Goal: Task Accomplishment & Management: Manage account settings

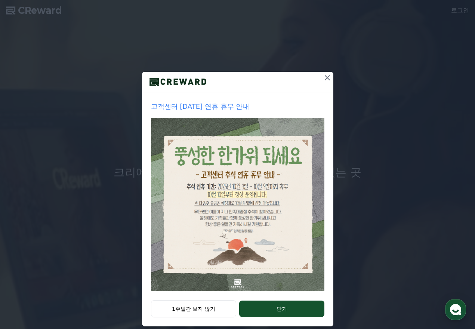
scroll to position [27, 0]
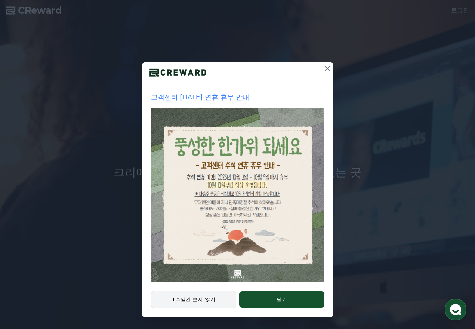
click at [181, 299] on button "1주일간 보지 않기" at bounding box center [194, 299] width 86 height 17
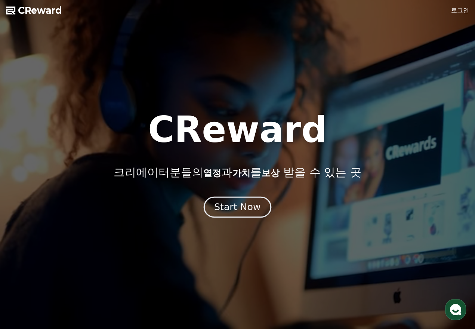
click at [233, 208] on div "Start Now" at bounding box center [237, 207] width 46 height 13
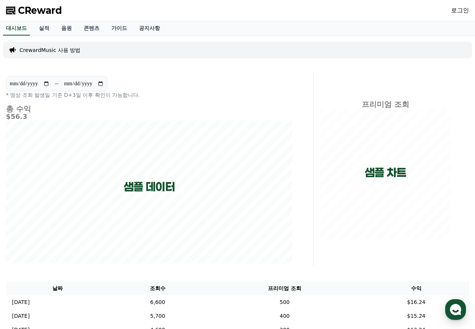
click at [461, 8] on link "로그인" at bounding box center [460, 10] width 18 height 9
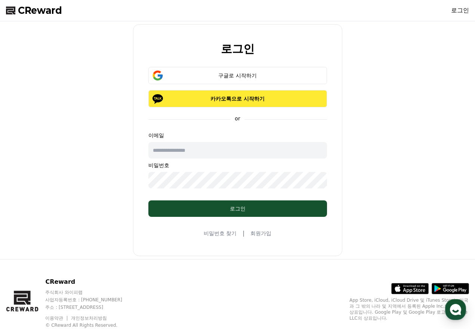
click at [247, 101] on p "카카오톡으로 시작하기" at bounding box center [237, 98] width 157 height 7
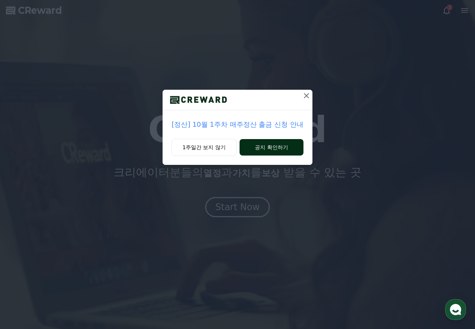
click at [270, 146] on button "공지 확인하기" at bounding box center [272, 147] width 64 height 16
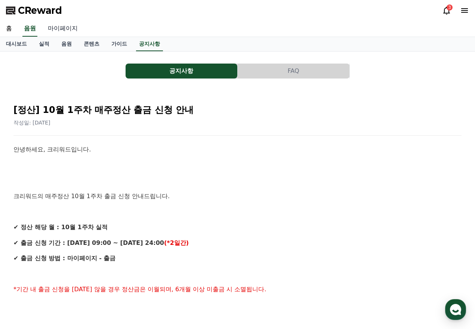
click at [58, 28] on link "마이페이지" at bounding box center [63, 29] width 42 height 16
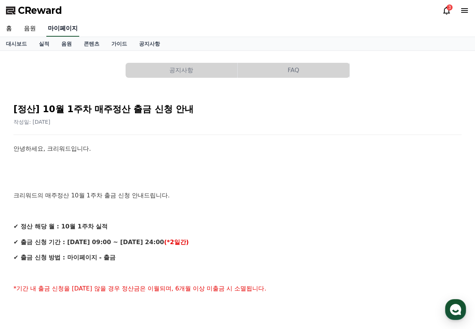
select select "**********"
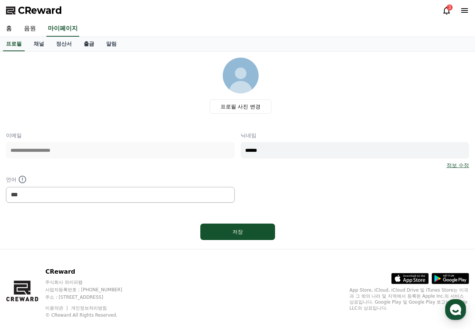
click at [88, 41] on link "출금" at bounding box center [89, 44] width 22 height 14
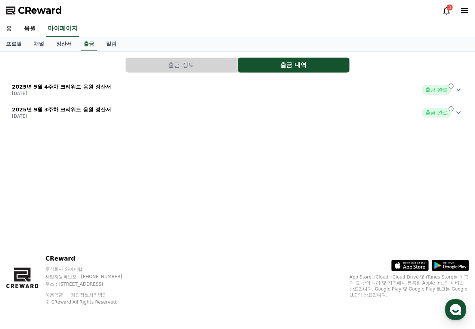
click at [193, 65] on button "출금 정보" at bounding box center [182, 65] width 112 height 15
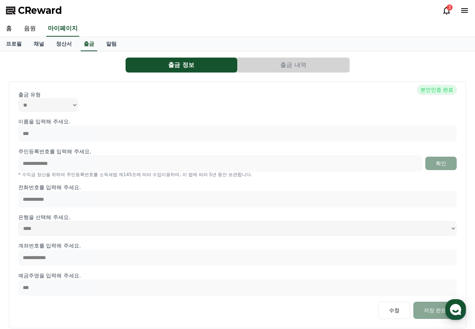
click at [290, 63] on button "출금 내역" at bounding box center [294, 65] width 112 height 15
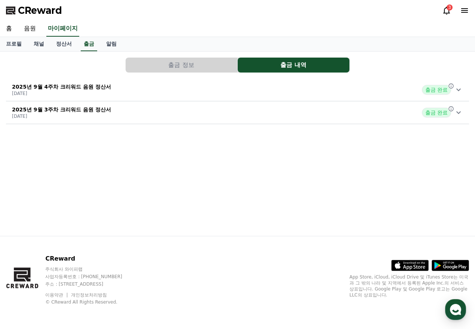
click at [447, 12] on icon at bounding box center [447, 10] width 9 height 9
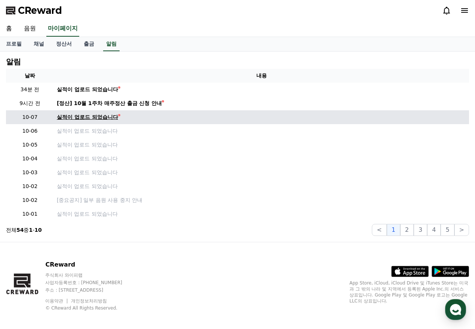
click at [97, 116] on div "실적이 업로드 되었습니다" at bounding box center [87, 117] width 61 height 8
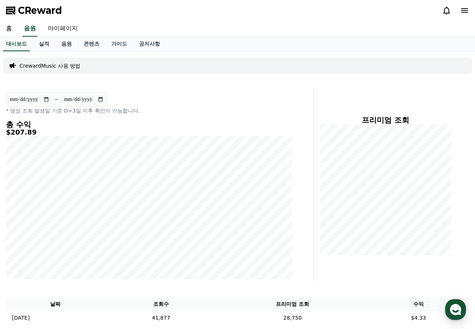
click at [443, 9] on icon at bounding box center [447, 10] width 9 height 9
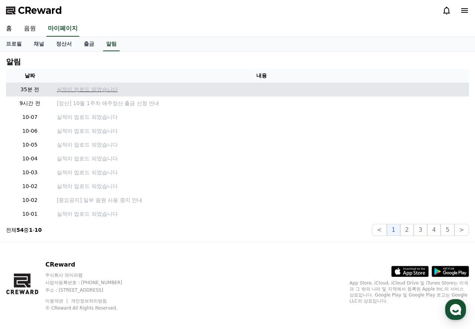
click at [98, 89] on p "실적이 업로드 되었습니다" at bounding box center [262, 90] width 410 height 8
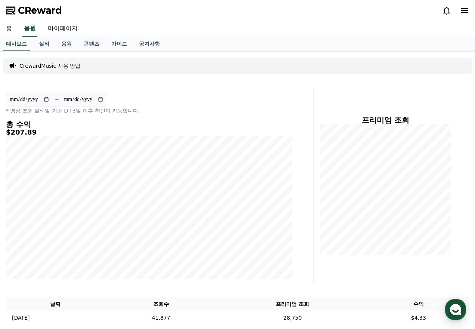
click at [442, 13] on div "CReward" at bounding box center [237, 10] width 475 height 21
click at [448, 10] on icon at bounding box center [447, 10] width 9 height 9
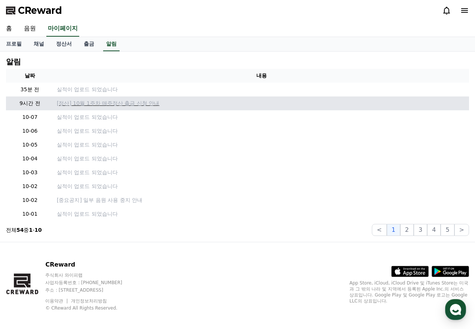
click at [88, 104] on p "[정산] 10월 1주차 매주정산 출금 신청 안내" at bounding box center [262, 103] width 410 height 8
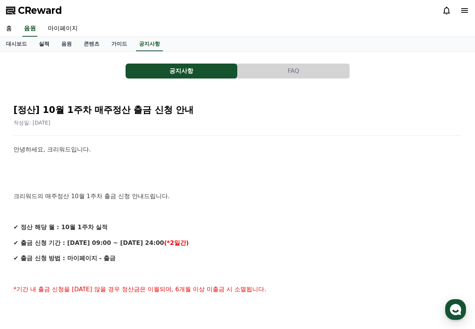
click at [43, 45] on link "실적" at bounding box center [44, 44] width 22 height 14
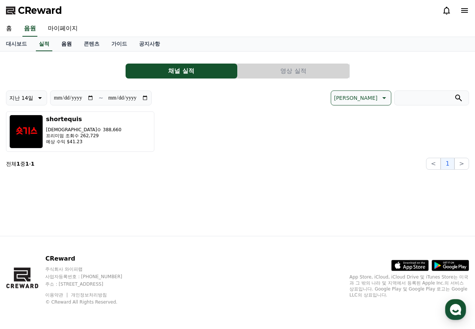
click at [61, 45] on link "음원" at bounding box center [66, 44] width 22 height 14
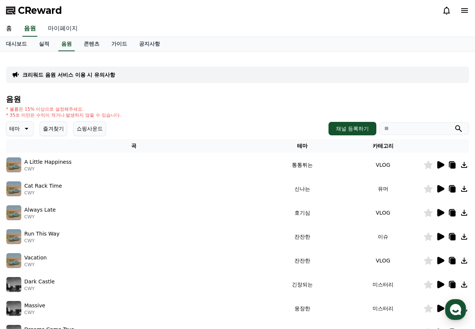
click at [64, 31] on link "마이페이지" at bounding box center [63, 29] width 42 height 16
select select "**********"
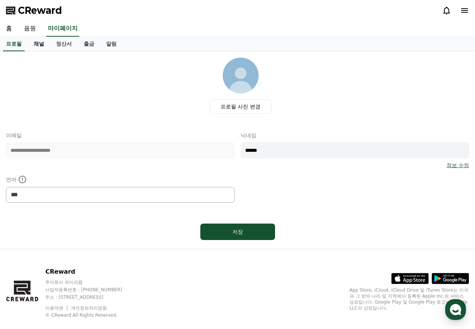
click at [37, 42] on link "채널" at bounding box center [39, 44] width 22 height 14
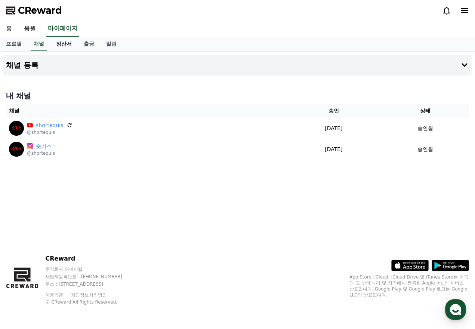
click at [63, 44] on link "정산서" at bounding box center [64, 44] width 28 height 14
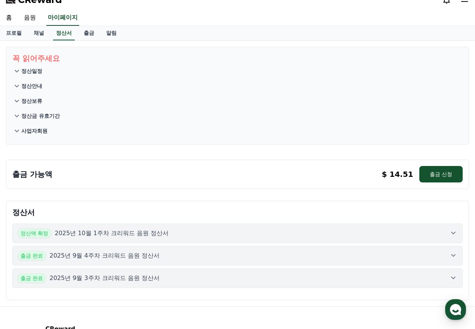
scroll to position [11, 0]
click at [440, 173] on button "출금 신청" at bounding box center [441, 174] width 43 height 16
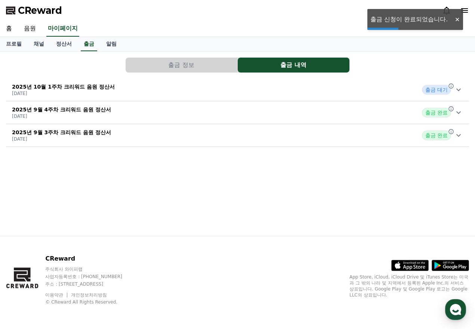
click at [202, 184] on div "출금 정보 출금 내역 2025년 10월 1주차 크리워드 음원 정산서 2025-10-08 출금 대기 2025년 9월 4주차 크리워드 음원 정산서…" at bounding box center [237, 144] width 475 height 184
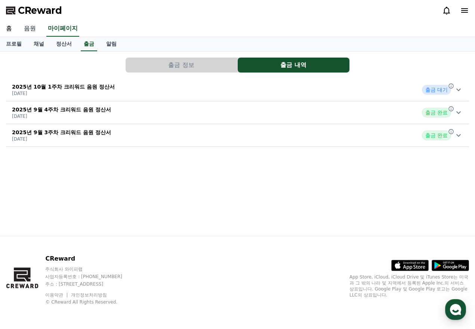
click at [30, 28] on link "음원" at bounding box center [30, 29] width 24 height 16
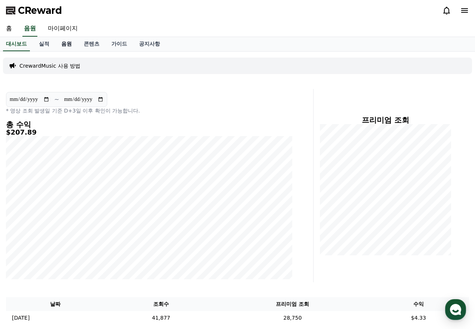
click at [67, 42] on link "음원" at bounding box center [66, 44] width 22 height 14
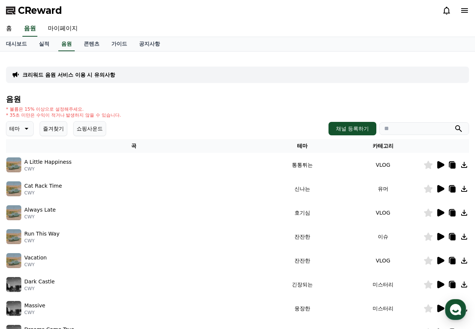
scroll to position [1, 0]
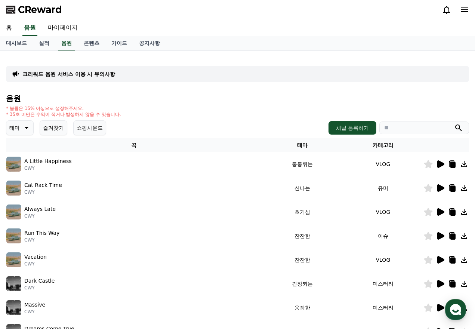
click at [51, 128] on button "즐겨찾기" at bounding box center [54, 127] width 28 height 15
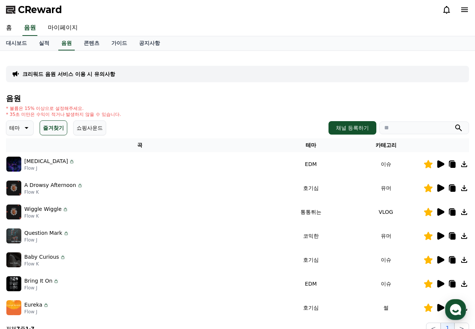
click at [441, 164] on icon at bounding box center [441, 163] width 7 height 7
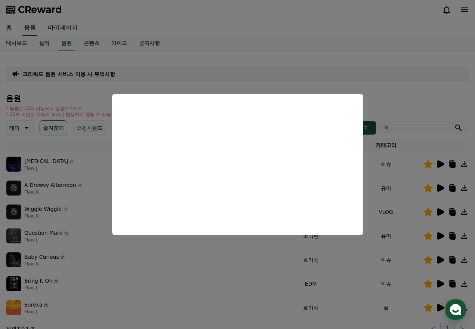
click at [401, 97] on button "close modal" at bounding box center [237, 164] width 475 height 329
